Goal: Information Seeking & Learning: Learn about a topic

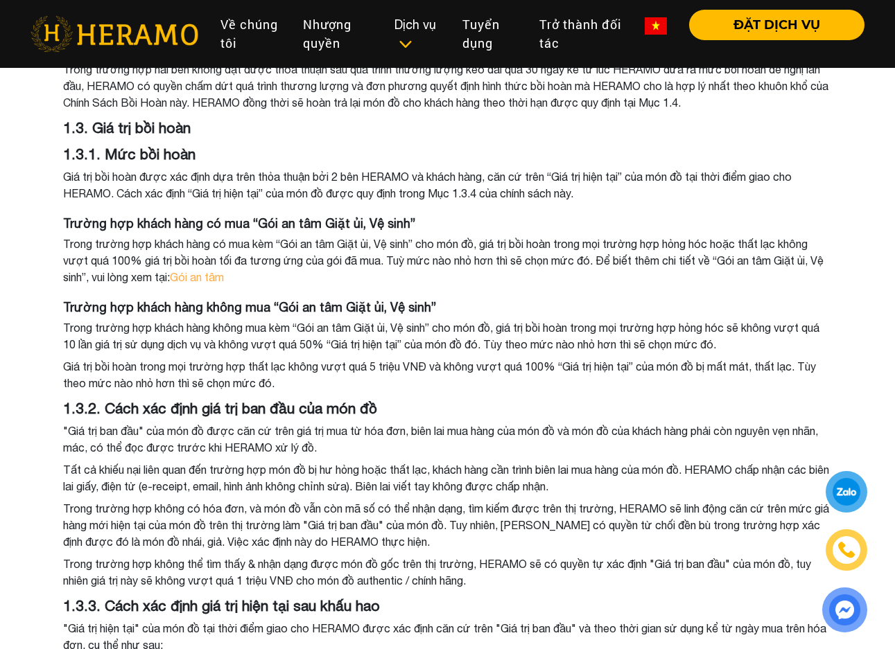
scroll to position [1140, 0]
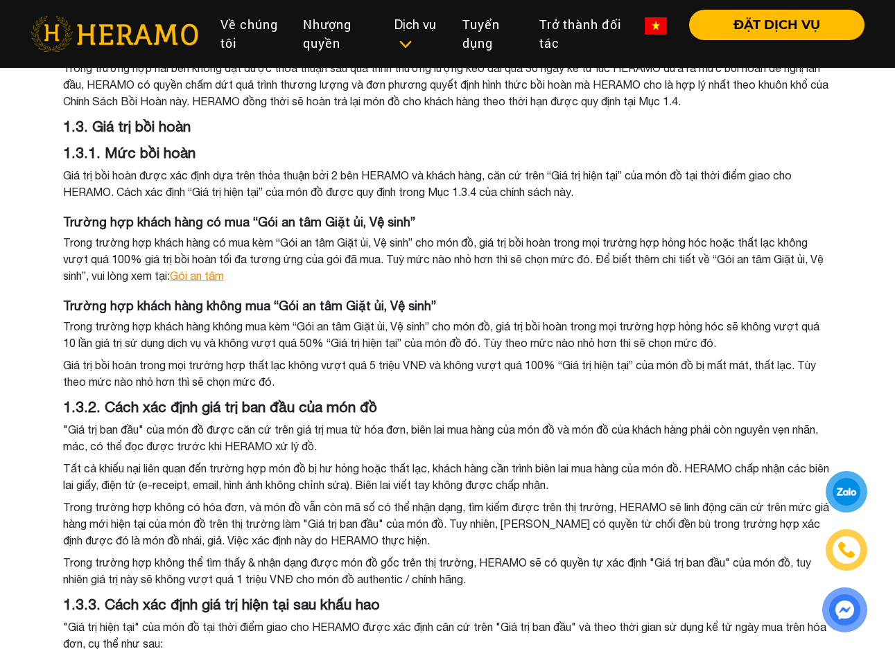
click at [219, 277] on link "Gói an tâm" at bounding box center [197, 276] width 54 height 12
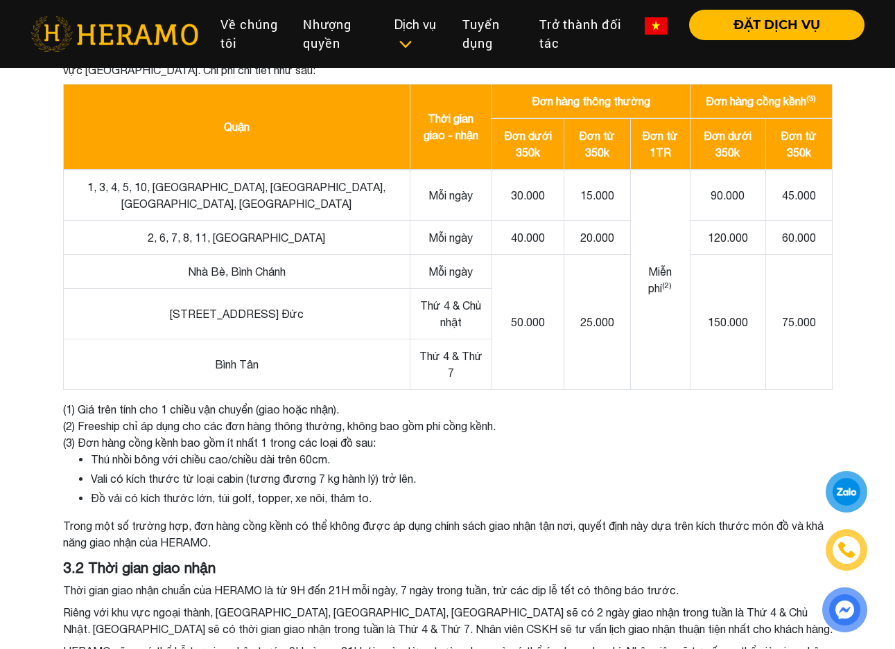
scroll to position [3960, 0]
